Goal: Transaction & Acquisition: Purchase product/service

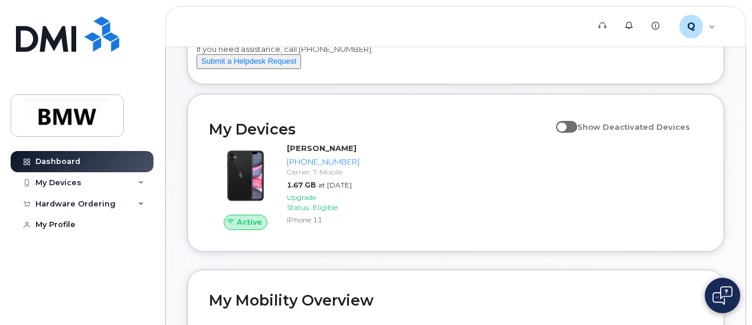
scroll to position [80, 0]
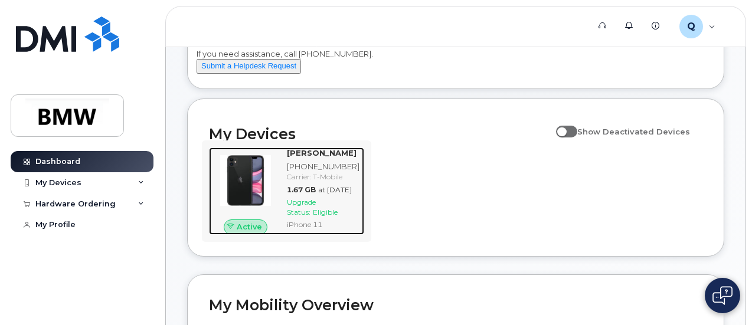
click at [308, 159] on div "[PERSON_NAME]" at bounding box center [323, 153] width 73 height 11
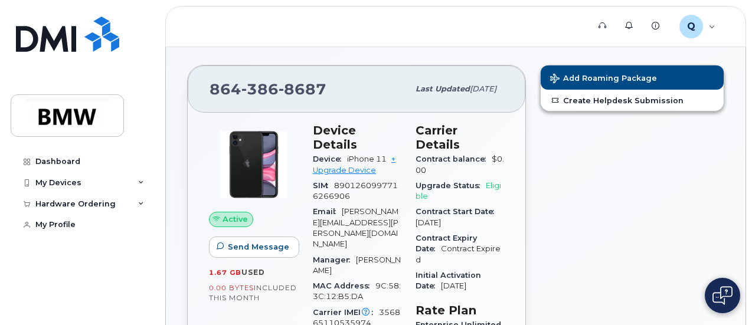
scroll to position [18, 0]
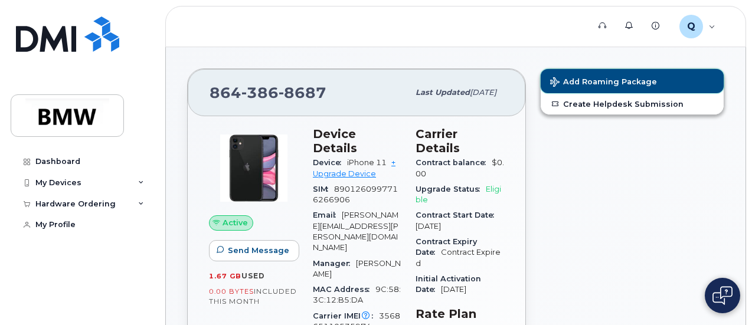
click at [594, 77] on span "Add Roaming Package" at bounding box center [603, 82] width 107 height 11
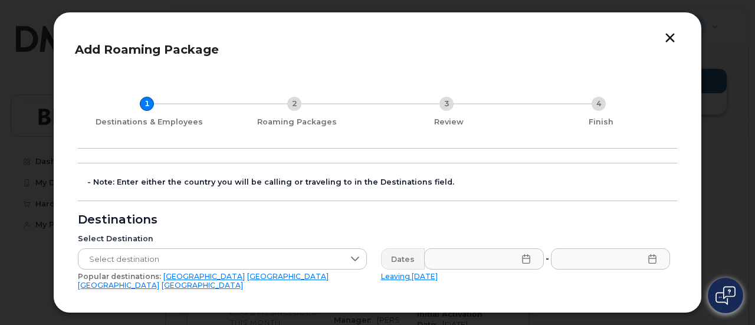
click at [674, 37] on button "button" at bounding box center [671, 39] width 18 height 12
